Goal: Information Seeking & Learning: Find specific fact

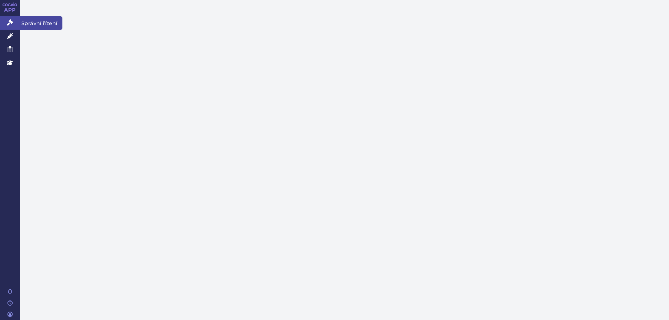
click at [11, 26] on icon at bounding box center [10, 22] width 6 height 6
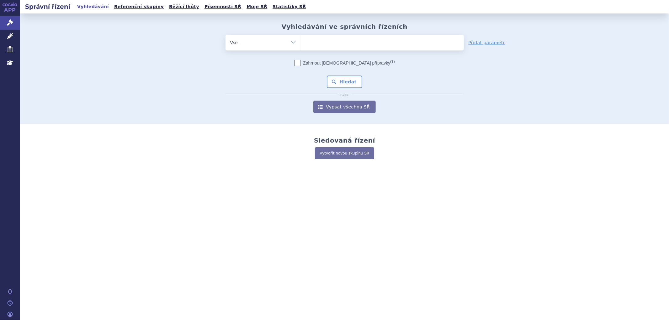
click at [186, 43] on ul at bounding box center [352, 41] width 102 height 13
click at [186, 43] on select at bounding box center [301, 42] width 0 height 16
paste input "[MEDICAL_DATA]"
type input "[MEDICAL_DATA]"
select select "[MEDICAL_DATA]"
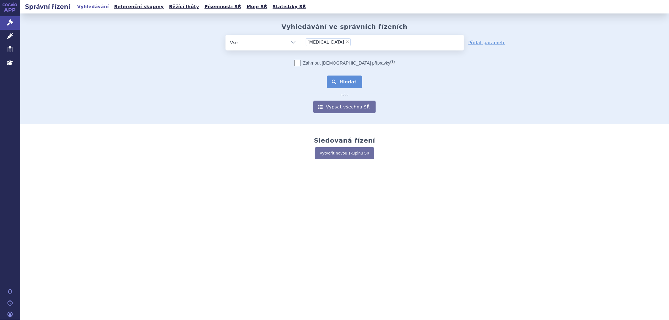
click at [186, 73] on button "Hledat" at bounding box center [344, 82] width 35 height 13
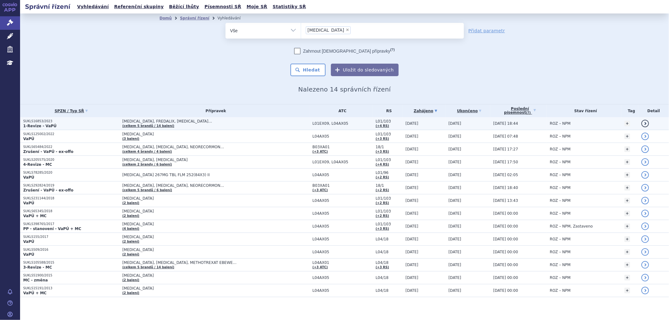
click at [193, 123] on span "ESBRIET, FREDALIX, OFEV…" at bounding box center [200, 121] width 157 height 4
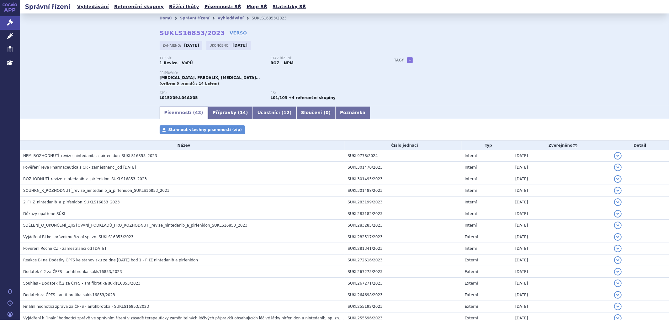
click at [222, 114] on link "Přípravky ( 14 )" at bounding box center [230, 113] width 45 height 13
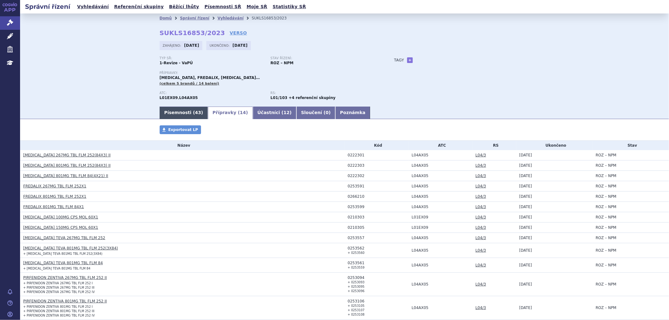
click at [168, 110] on link "Písemnosti ( 43 )" at bounding box center [184, 113] width 48 height 13
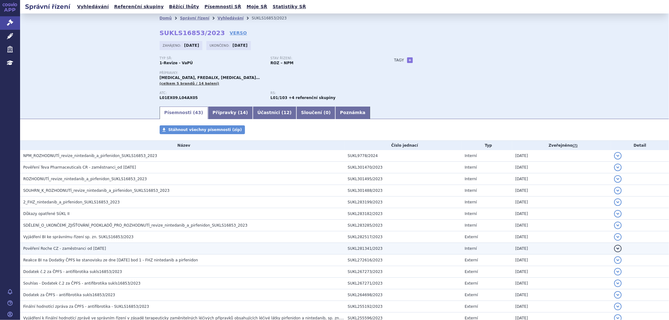
scroll to position [35, 0]
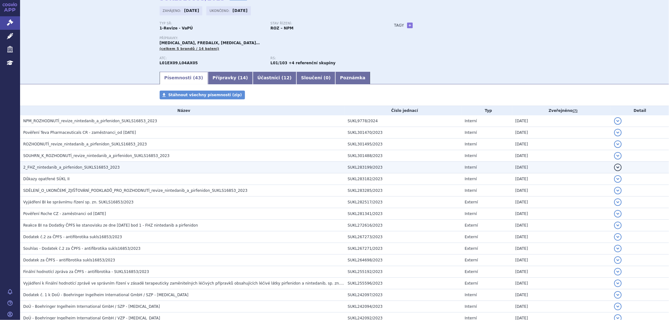
click at [41, 169] on span "2_FHZ_nintedanib_a_pirfenidon_SUKLS16853_2023" at bounding box center [71, 167] width 97 height 4
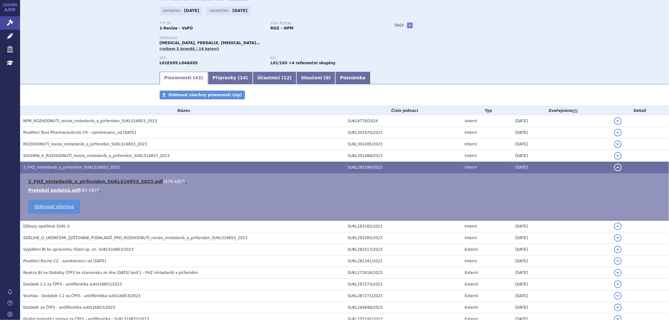
click at [62, 184] on link "2_FHZ_nintedanib_a_pirfenidon_SUKLS16853_2023.pdf" at bounding box center [95, 181] width 135 height 5
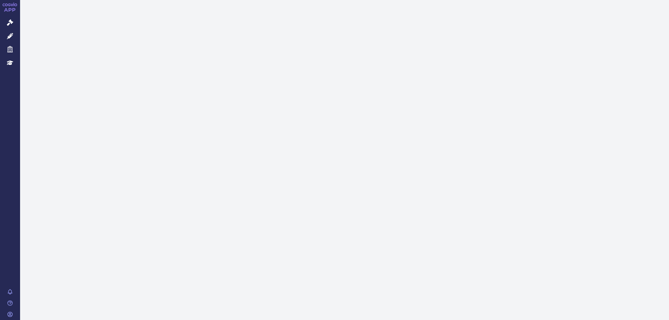
click at [7, 20] on icon at bounding box center [10, 22] width 6 height 6
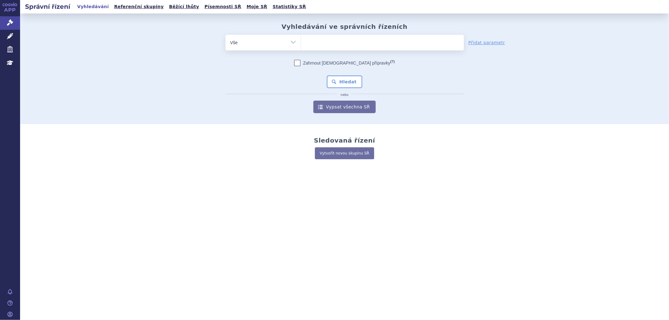
click at [339, 43] on ul at bounding box center [382, 41] width 163 height 13
click at [301, 43] on select at bounding box center [301, 42] width 0 height 16
click at [312, 42] on ul at bounding box center [382, 41] width 163 height 13
click at [301, 42] on select at bounding box center [301, 42] width 0 height 16
paste input "OLUMIANT"
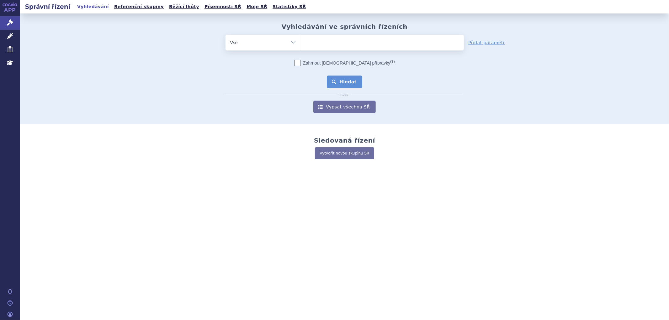
type input "OLUMIANT"
select select "OLUMIANT"
click at [349, 82] on button "Hledat" at bounding box center [344, 82] width 35 height 13
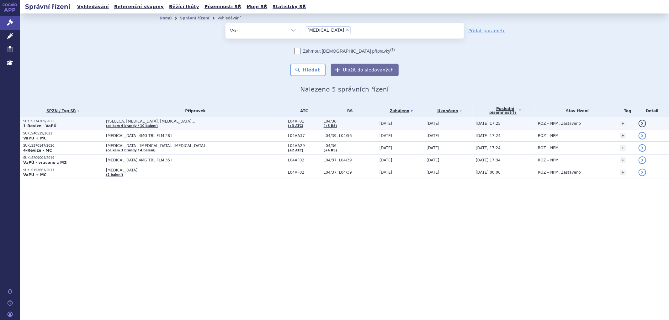
click at [167, 124] on td "JYSELECA, [MEDICAL_DATA], [MEDICAL_DATA]… (celkem 4 [PERSON_NAME] / 10 balení)" at bounding box center [194, 123] width 182 height 13
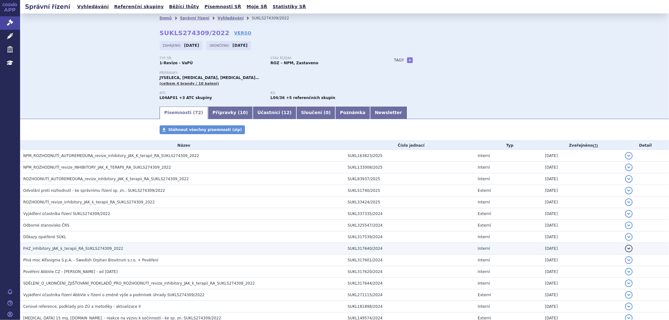
click at [73, 247] on span "FHZ_inhibitory_JAK_k_terapii_RA_SUKLS274309_2022" at bounding box center [73, 248] width 100 height 4
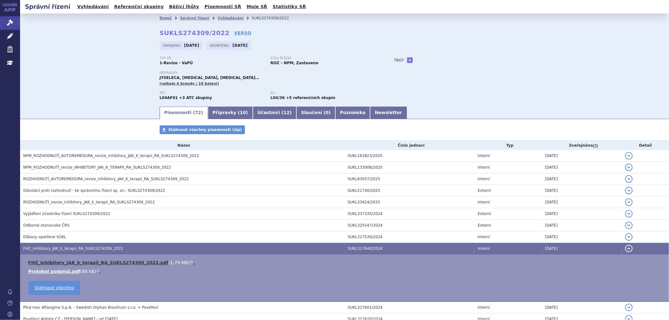
click at [81, 265] on link "FHZ_inhibitory_JAK_k_terapii_RA_SUKLS274309_2022.pdf" at bounding box center [98, 262] width 140 height 5
click at [217, 17] on link "Vyhledávání" at bounding box center [230, 18] width 26 height 4
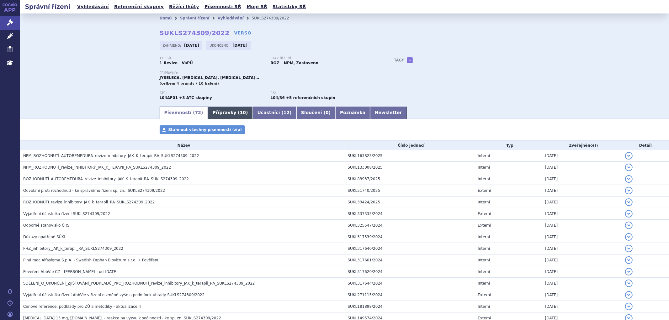
click at [226, 117] on link "Přípravky ( 10 )" at bounding box center [230, 113] width 45 height 13
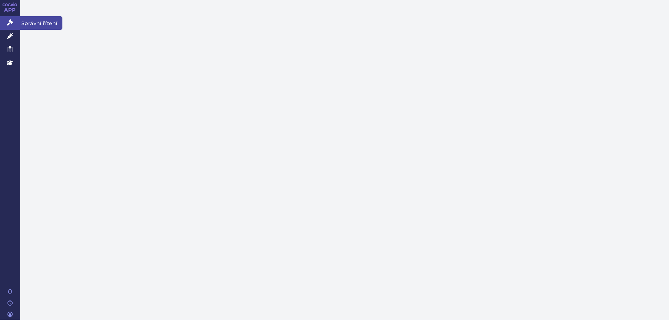
click at [15, 23] on link "Správní řízení" at bounding box center [10, 22] width 20 height 13
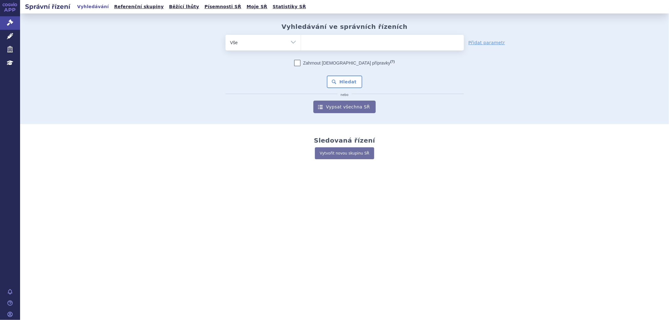
click at [322, 41] on ul at bounding box center [382, 41] width 163 height 13
click at [301, 41] on select at bounding box center [301, 42] width 0 height 16
paste input "LIVTENCITY"
type input "LIVTENCITY"
select select "LIVTENCITY"
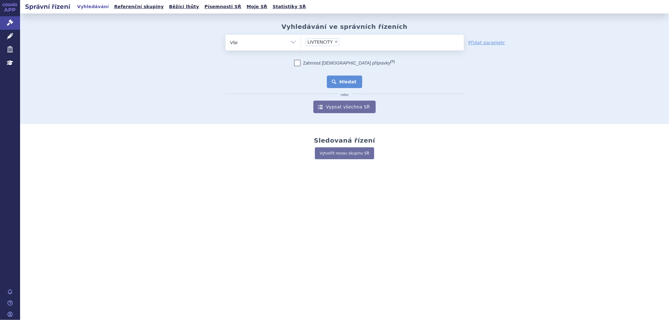
click at [351, 82] on button "Hledat" at bounding box center [344, 82] width 35 height 13
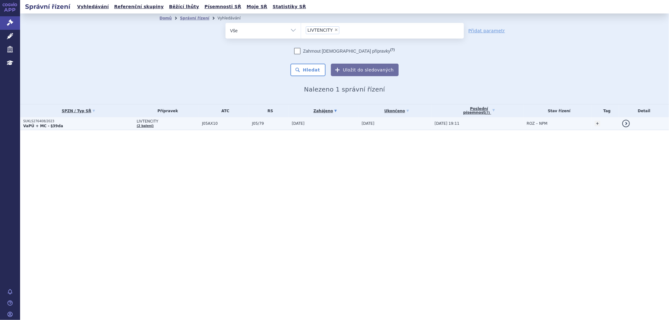
click at [165, 124] on td "LIVTENCITY (2 balení)" at bounding box center [166, 123] width 65 height 13
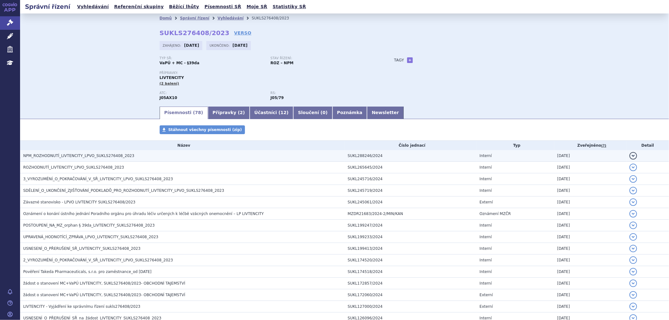
click at [290, 155] on h3 "NPM_ROZHODNUTÍ_LIVTENCITY_LPVO_SUKLS276408_2023" at bounding box center [183, 156] width 321 height 6
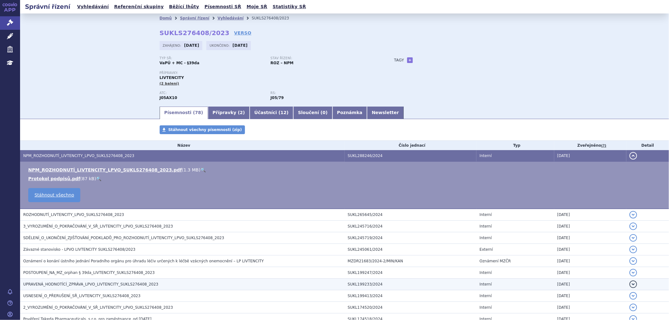
click at [82, 284] on span "UPRAVENÁ_HODNOTÍCÍ_ZPRÁVA_LPVO_LIVTENCITY_SUKLS276408_2023" at bounding box center [90, 284] width 135 height 4
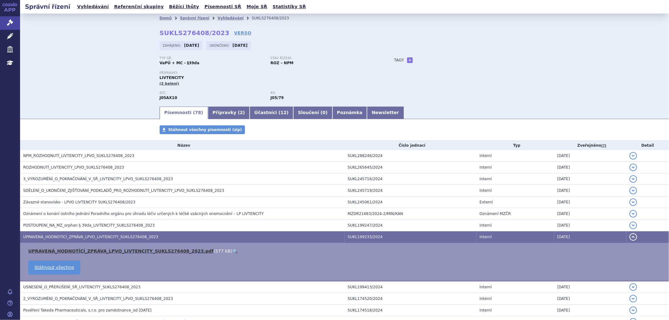
click at [75, 250] on link "UPRAVENÁ_HODNOTÍCÍ_ZPRÁVA_LPVO_LIVTENCITY_SUKLS276408_2023.pdf" at bounding box center [120, 251] width 185 height 5
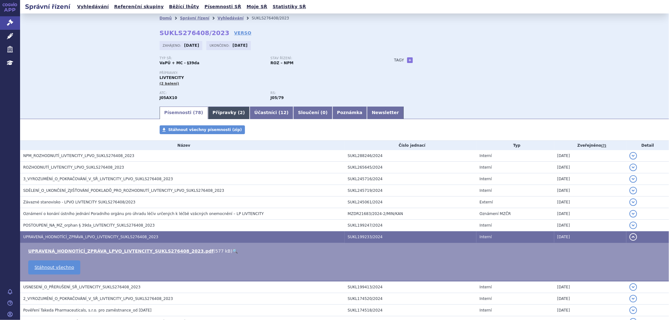
click at [240, 113] on span "2" at bounding box center [241, 112] width 3 height 5
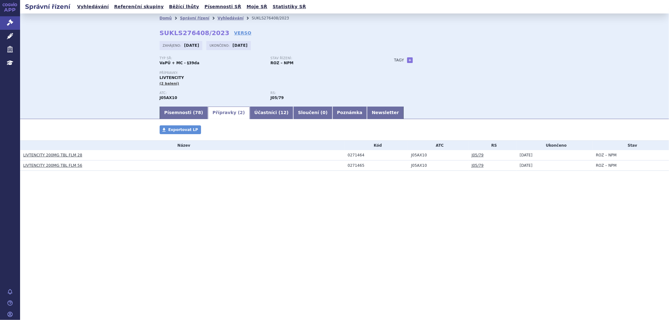
click at [222, 21] on li "Vyhledávání" at bounding box center [234, 17] width 34 height 9
click at [223, 19] on link "Vyhledávání" at bounding box center [230, 18] width 26 height 4
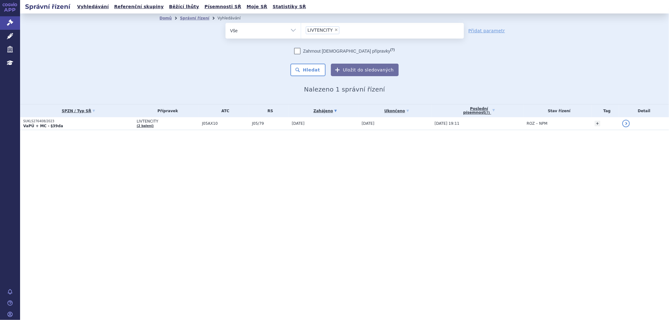
click at [331, 29] on li "× LIVTENCITY" at bounding box center [323, 30] width 34 height 8
click at [301, 29] on select "LIVTENCITY" at bounding box center [301, 31] width 0 height 16
click at [334, 29] on span "×" at bounding box center [336, 30] width 4 height 4
click at [301, 29] on select "LIVTENCITY" at bounding box center [301, 31] width 0 height 16
select select
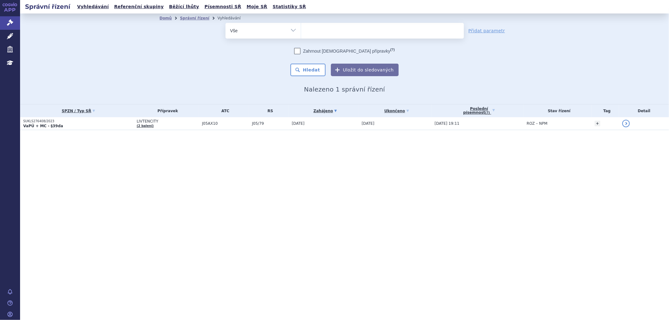
type input "IMNOVID"
select select "IMNOVID"
click at [317, 69] on button "Hledat" at bounding box center [307, 70] width 35 height 13
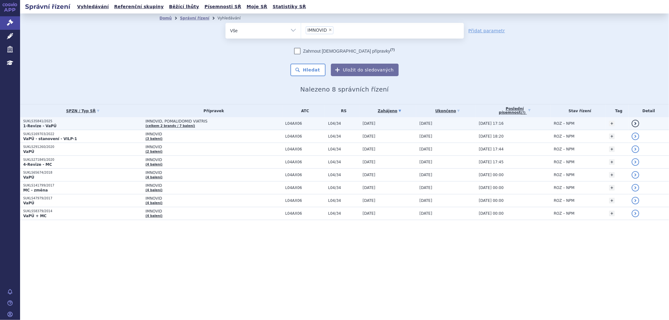
click at [193, 122] on span "IMNOVID, POMALIDOMID VIATRIS" at bounding box center [213, 121] width 137 height 4
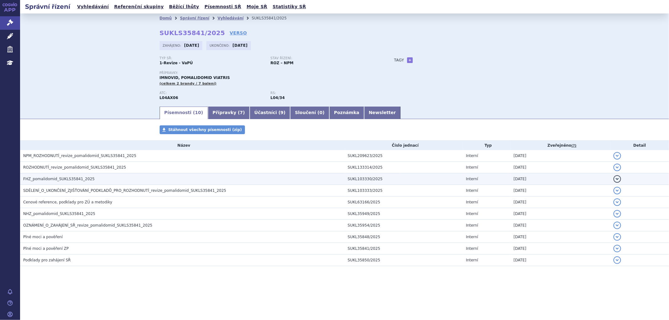
click at [47, 179] on span "FHZ_pomalidomid_SUKLS35841_2025" at bounding box center [58, 179] width 71 height 4
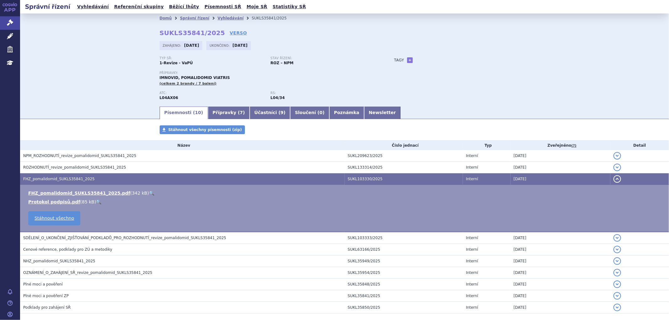
click at [57, 192] on link "FHZ_pomalidomid_SUKLS35841_2025.pdf" at bounding box center [79, 193] width 102 height 5
click at [93, 193] on link "FHZ_pomalidomid_SUKLS35841_2025.pdf" at bounding box center [79, 193] width 102 height 5
click at [217, 18] on link "Vyhledávání" at bounding box center [230, 18] width 26 height 4
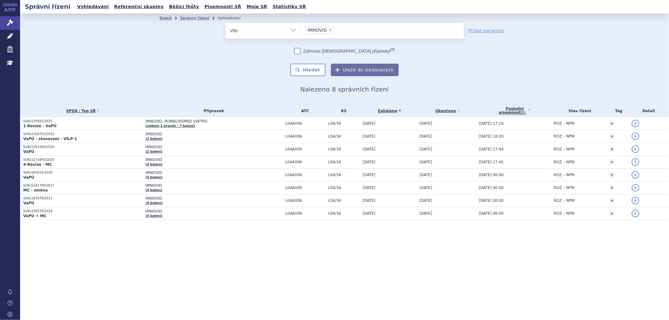
click at [330, 31] on span "×" at bounding box center [330, 30] width 4 height 4
click at [301, 31] on select "IMNOVID" at bounding box center [301, 31] width 0 height 16
select select
type input "[MEDICAL_DATA]"
select select "[MEDICAL_DATA]"
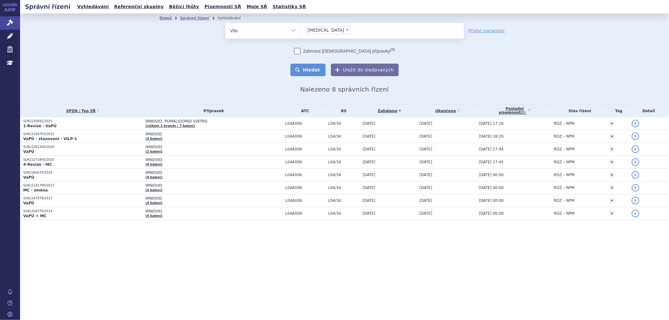
click at [325, 65] on button "Hledat" at bounding box center [307, 70] width 35 height 13
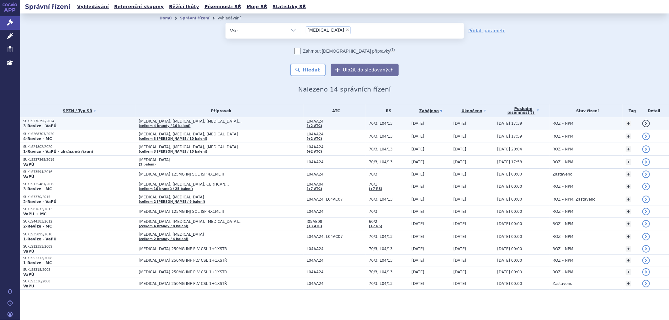
click at [208, 123] on span "[MEDICAL_DATA], [MEDICAL_DATA], [MEDICAL_DATA]…" at bounding box center [217, 121] width 157 height 4
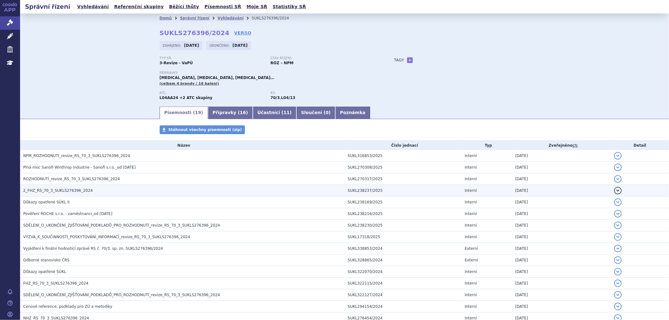
click at [74, 191] on span "2_FHZ_RS_70_3_SUKLS276396_2024" at bounding box center [58, 190] width 70 height 4
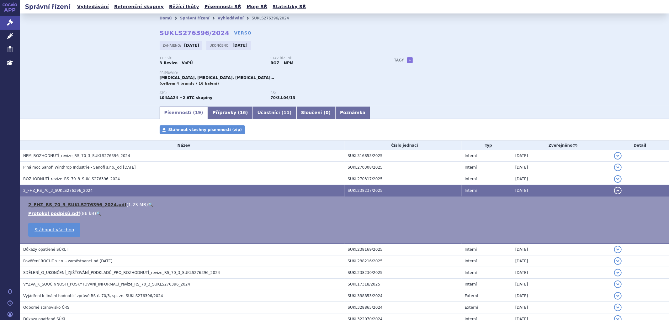
click at [104, 205] on link "2_FHZ_RS_70_3_SUKLS276396_2024.pdf" at bounding box center [77, 204] width 98 height 5
click at [218, 19] on link "Vyhledávání" at bounding box center [230, 18] width 26 height 4
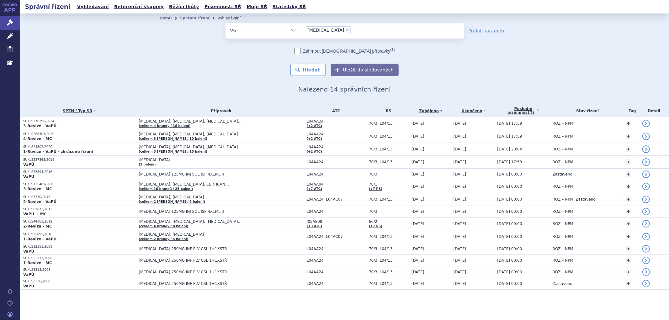
click at [346, 29] on span "×" at bounding box center [348, 30] width 4 height 4
click at [301, 29] on select "[MEDICAL_DATA]" at bounding box center [301, 31] width 0 height 16
paste input "[MEDICAL_DATA]"
type input "[MEDICAL_DATA]"
select select "[MEDICAL_DATA]"
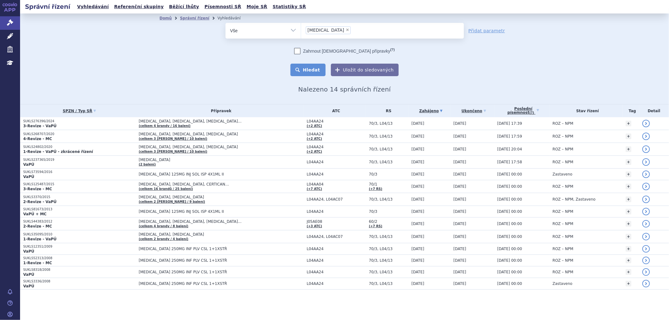
click at [317, 71] on button "Hledat" at bounding box center [307, 70] width 35 height 13
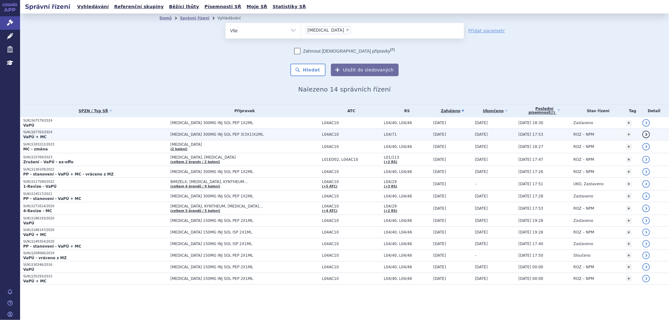
click at [267, 135] on span "[MEDICAL_DATA] 300MG INJ SOL PEP 3(3X1)X2ML" at bounding box center [244, 134] width 148 height 4
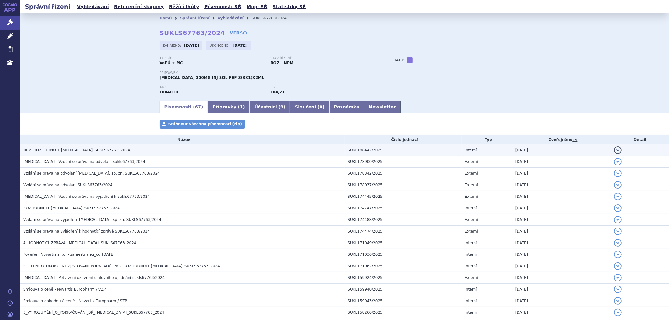
click at [222, 151] on h3 "NPM_ROZHODNUTÍ_[MEDICAL_DATA]_SUKLS67763_2024" at bounding box center [183, 150] width 321 height 6
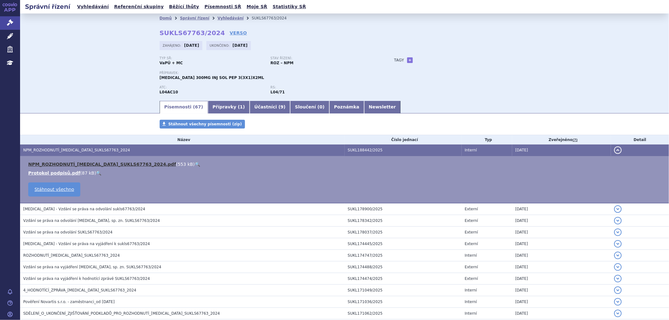
click at [129, 165] on link "NPM_ROZHODNUTÍ_[MEDICAL_DATA]_SUKLS67763_2024.pdf" at bounding box center [102, 164] width 148 height 5
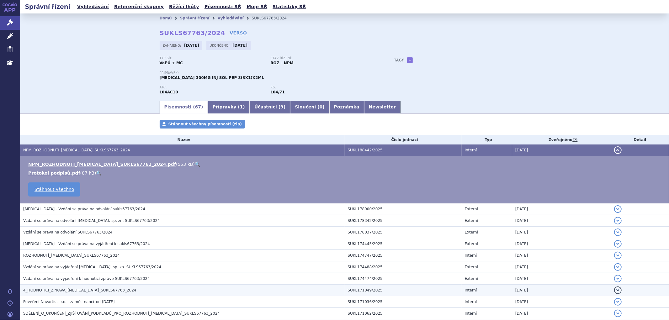
click at [50, 292] on span "4_HODNOTÍCÍ_ZPRÁVA_[MEDICAL_DATA]_SUKLS67763_2024" at bounding box center [79, 290] width 113 height 4
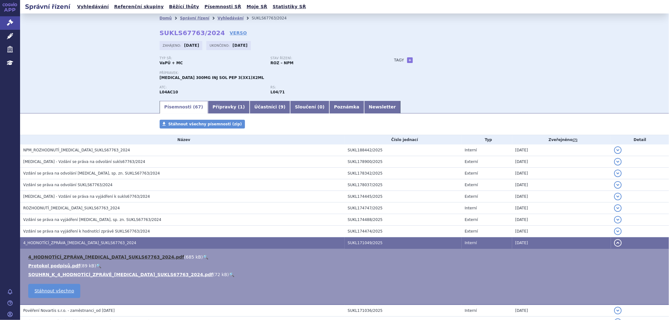
click at [61, 257] on link "4_HODNOTÍCÍ_ZPRÁVA_COSENTYX_SUKLS67763_2024.pdf" at bounding box center [106, 257] width 156 height 5
click at [222, 19] on link "Vyhledávání" at bounding box center [230, 18] width 26 height 4
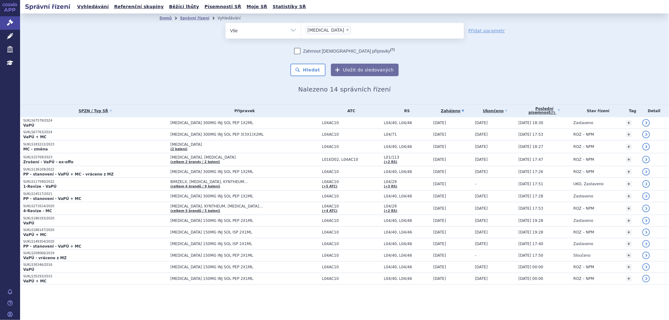
click at [332, 32] on li "× [MEDICAL_DATA]" at bounding box center [328, 30] width 45 height 8
click at [301, 32] on select "[MEDICAL_DATA]" at bounding box center [301, 31] width 0 height 16
click at [346, 30] on span "×" at bounding box center [348, 30] width 4 height 4
click at [301, 30] on select "[MEDICAL_DATA]" at bounding box center [301, 31] width 0 height 16
select select
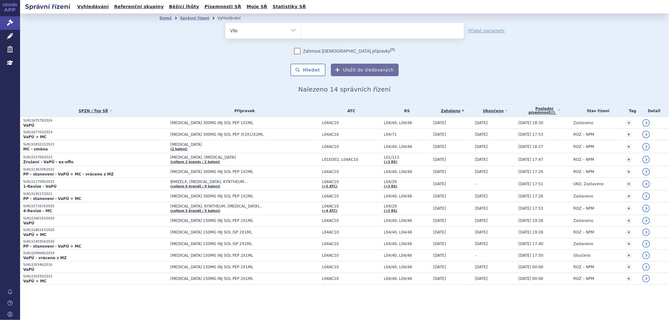
type input "[MEDICAL_DATA]"
select select "[MEDICAL_DATA]"
click at [303, 71] on button "Hledat" at bounding box center [307, 70] width 35 height 13
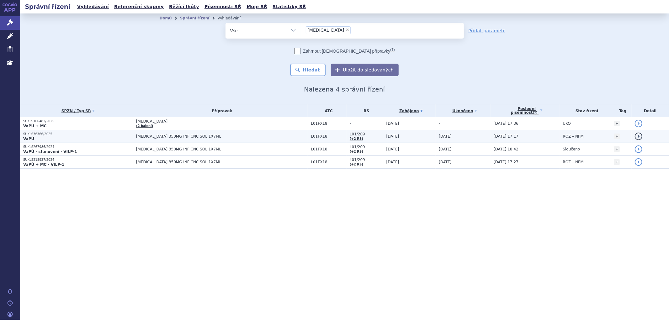
click at [261, 136] on span "[MEDICAL_DATA] 350MG INF CNC SOL 1X7ML" at bounding box center [214, 136] width 157 height 4
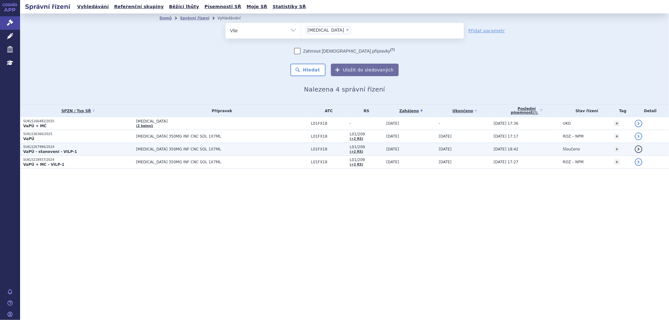
click at [112, 150] on p "VaPÚ - stanovení - VILP-1" at bounding box center [78, 151] width 110 height 5
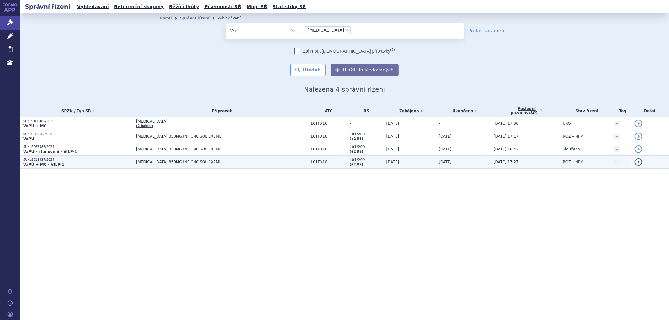
click at [247, 162] on span "[MEDICAL_DATA] 350MG INF CNC SOL 1X7ML" at bounding box center [214, 162] width 157 height 4
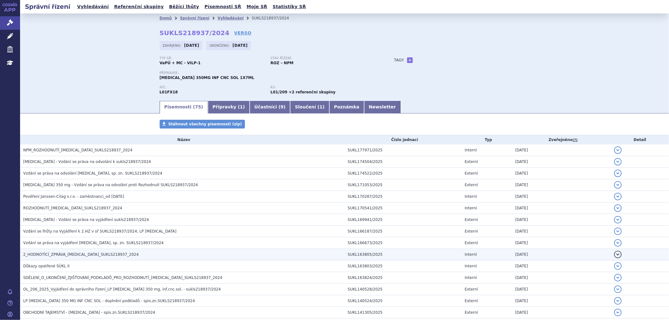
click at [104, 254] on span "2_HODNOTÍCÍ_ZPRÁVA_[MEDICAL_DATA]_SUKLS218937_2024" at bounding box center [80, 254] width 115 height 4
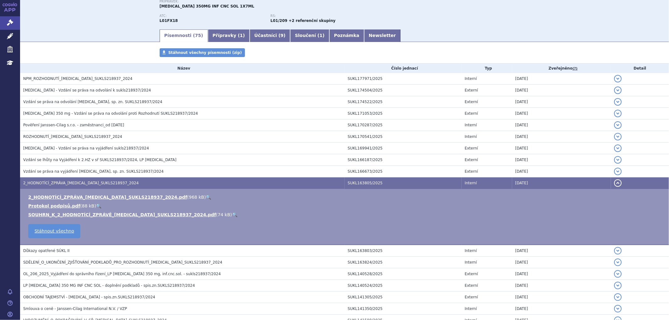
scroll to position [139, 0]
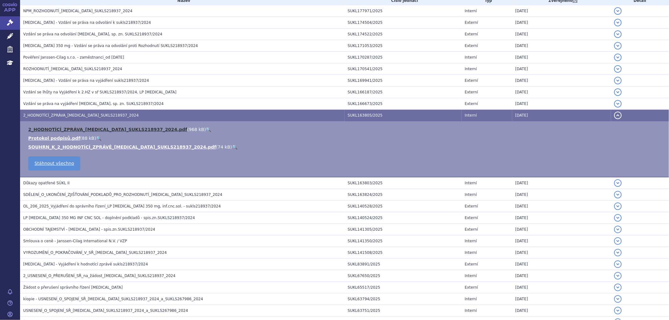
click at [93, 130] on link "2_HODNOTÍCÍ_ZPRÁVA_[MEDICAL_DATA]_SUKLS218937_2024.pdf" at bounding box center [107, 129] width 159 height 5
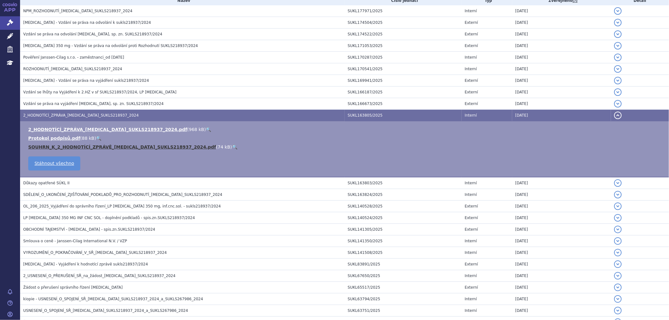
click at [128, 147] on link "SOUHRN_K_2_HODNOTÍCÍ_ZPRÁVĚ_[MEDICAL_DATA]_SUKLS218937_2024.pdf" at bounding box center [122, 147] width 188 height 5
